Goal: Information Seeking & Learning: Learn about a topic

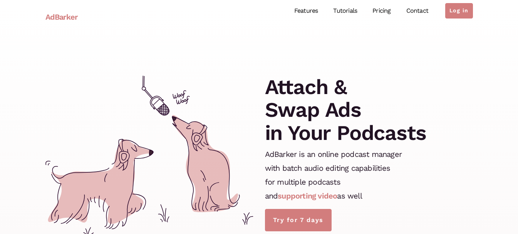
click at [298, 195] on link "supporting video" at bounding box center [307, 195] width 59 height 9
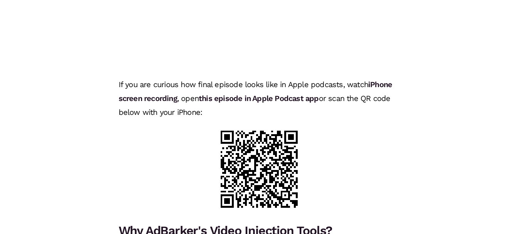
scroll to position [271, 0]
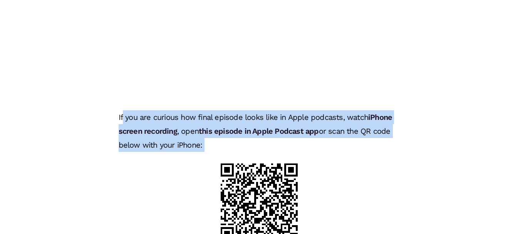
drag, startPoint x: 119, startPoint y: 115, endPoint x: 178, endPoint y: 144, distance: 65.1
click at [209, 155] on div "AdBarker's New Video Injection Tools With the rapid shift from audio to video c…" at bounding box center [259, 140] width 293 height 754
click at [161, 145] on div "AdBarker's New Video Injection Tools With the rapid shift from audio to video c…" at bounding box center [259, 140] width 293 height 754
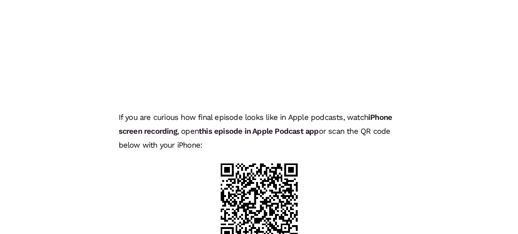
drag, startPoint x: 119, startPoint y: 116, endPoint x: 190, endPoint y: 132, distance: 73.4
click at [216, 147] on div "AdBarker's New Video Injection Tools With the rapid shift from audio to video c…" at bounding box center [259, 140] width 293 height 754
click at [355, 119] on div "AdBarker's New Video Injection Tools With the rapid shift from audio to video c…" at bounding box center [259, 140] width 293 height 754
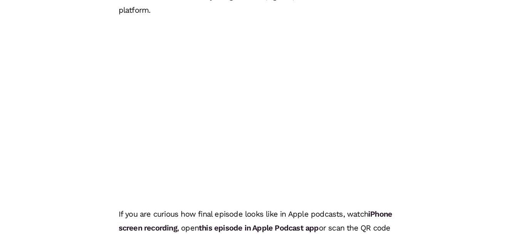
scroll to position [155, 0]
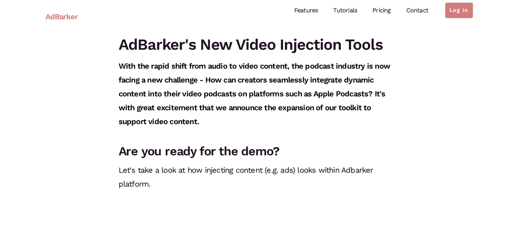
scroll to position [0, 0]
click at [384, 12] on link "Pricing" at bounding box center [381, 11] width 33 height 34
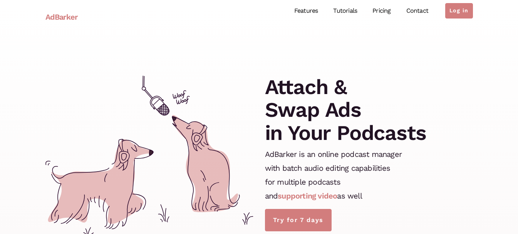
click at [304, 11] on link "Features" at bounding box center [305, 11] width 39 height 34
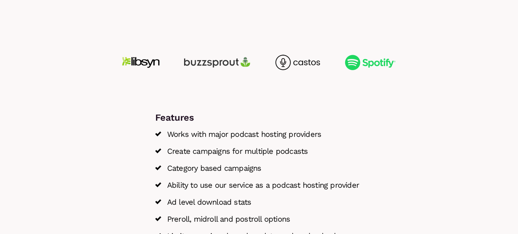
scroll to position [1118, 0]
